Goal: Browse casually: Explore the website without a specific task or goal

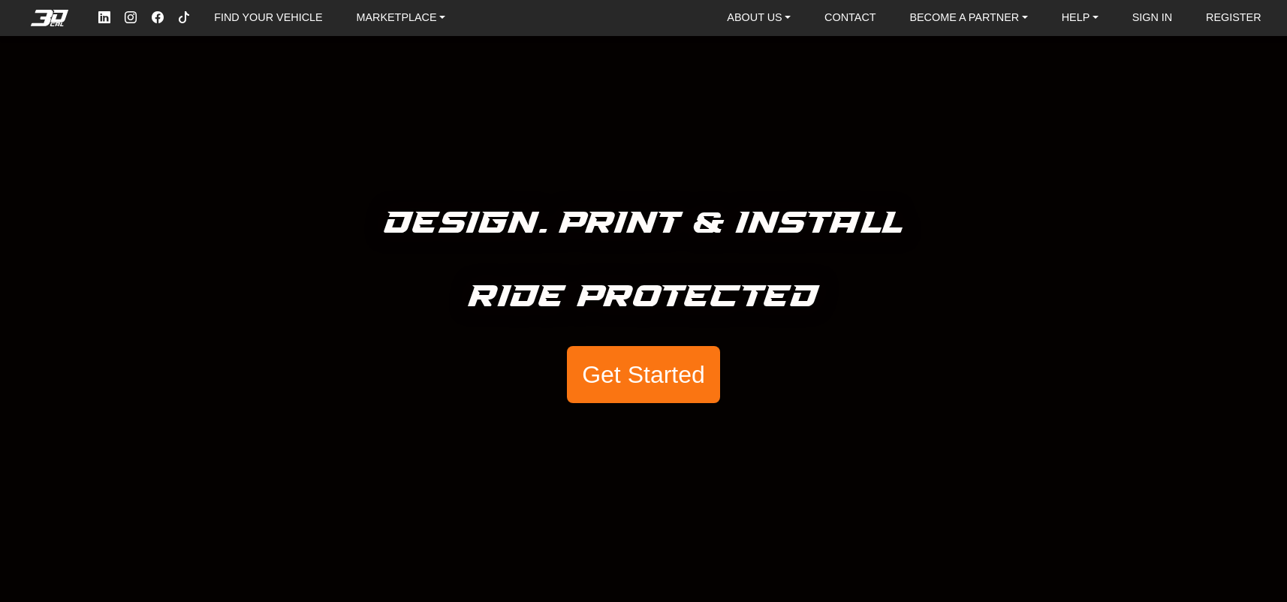
click at [637, 387] on button "Get Started" at bounding box center [643, 374] width 153 height 57
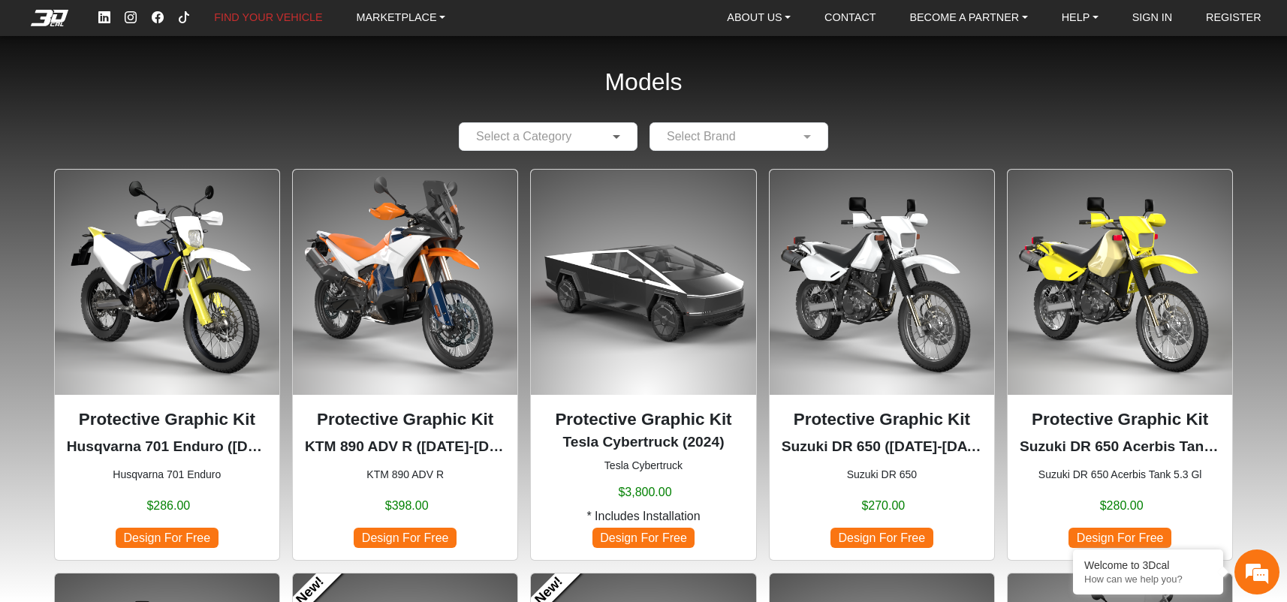
click at [614, 136] on span at bounding box center [618, 137] width 19 height 18
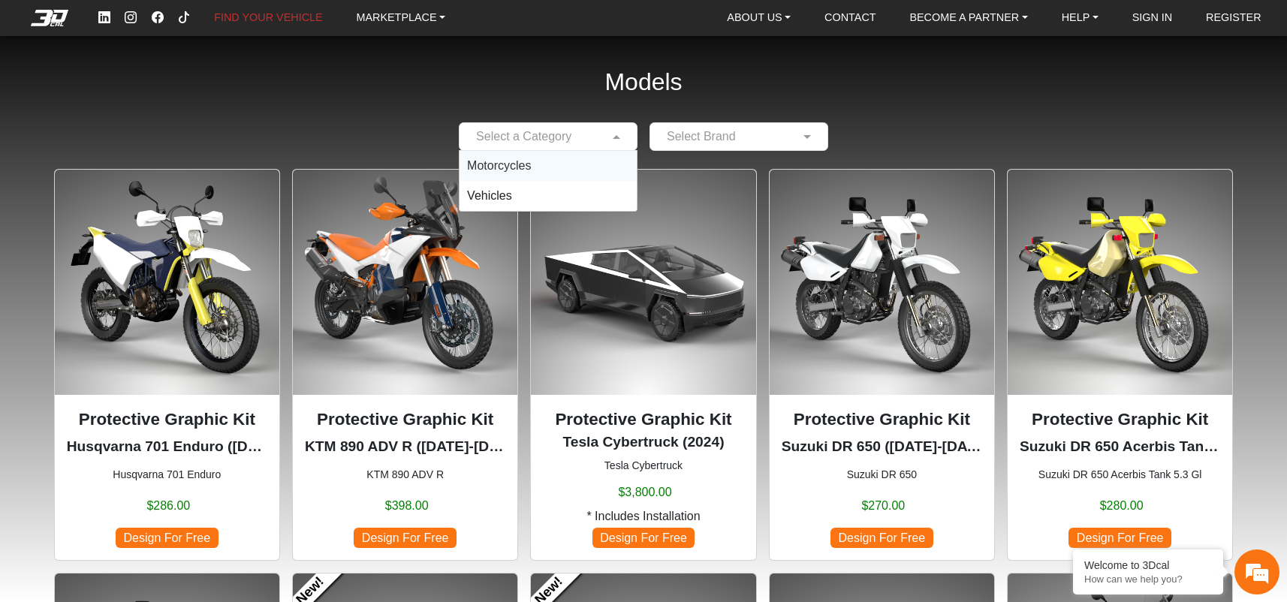
click at [549, 161] on div "Motorcycles" at bounding box center [547, 166] width 177 height 30
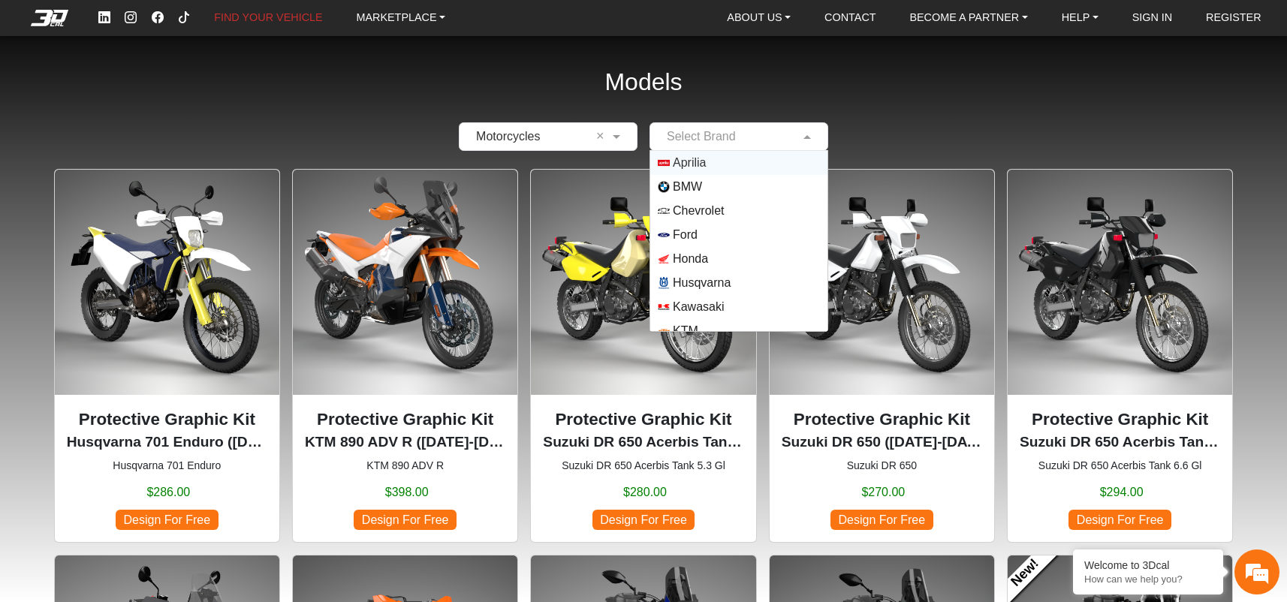
click at [814, 131] on span at bounding box center [809, 137] width 19 height 18
click at [694, 253] on span "Honda" at bounding box center [690, 259] width 35 height 18
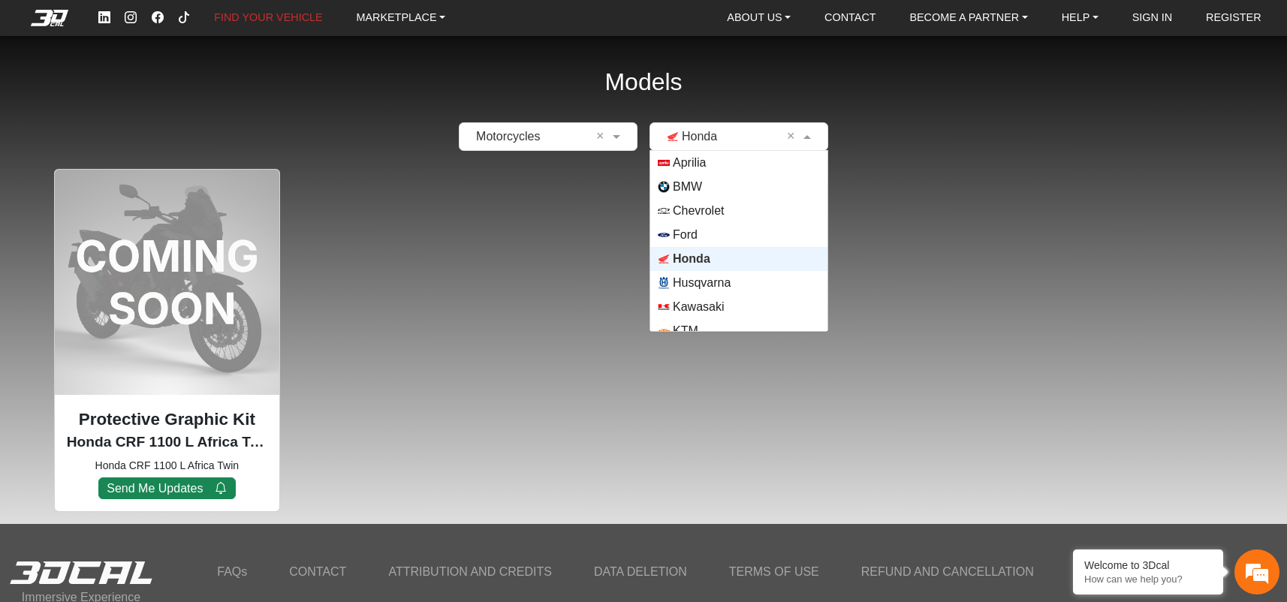
click at [809, 132] on span at bounding box center [809, 137] width 19 height 18
click at [702, 182] on span "BMW" at bounding box center [739, 187] width 162 height 12
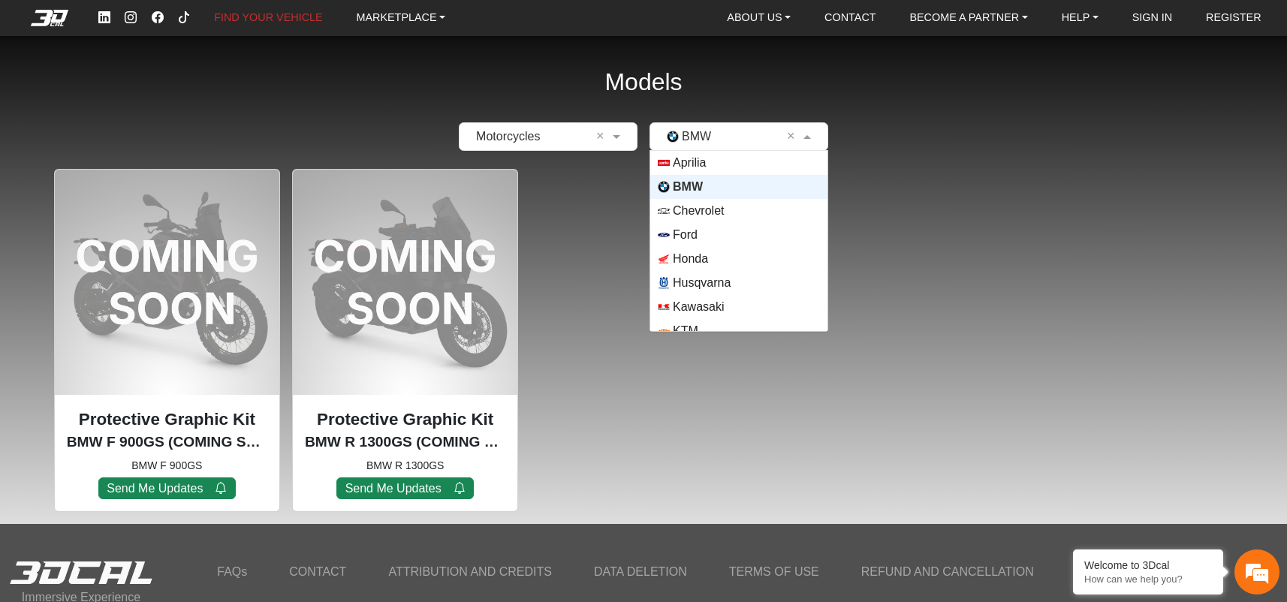
click at [806, 134] on span at bounding box center [809, 137] width 19 height 18
